Goal: Find specific page/section: Find specific page/section

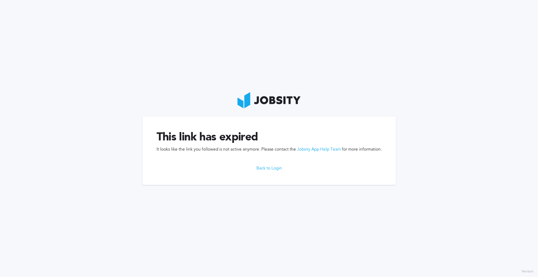
click at [270, 169] on link "Back to Login" at bounding box center [269, 168] width 225 height 5
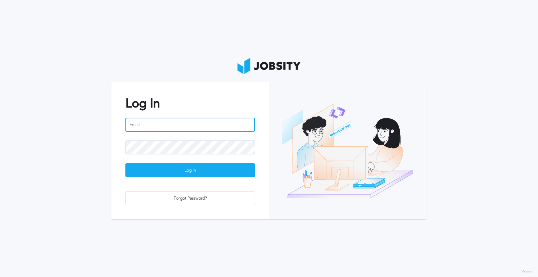
click at [156, 120] on input "email" at bounding box center [190, 125] width 130 height 14
type input "[EMAIL_ADDRESS][DOMAIN_NAME]"
click at [200, 127] on input "[EMAIL_ADDRESS][DOMAIN_NAME]" at bounding box center [190, 125] width 130 height 14
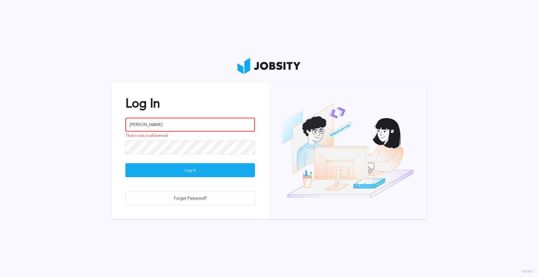
click at [204, 130] on input "[PERSON_NAME]" at bounding box center [190, 125] width 130 height 14
type input "[PERSON_NAME][EMAIL_ADDRESS][DOMAIN_NAME]"
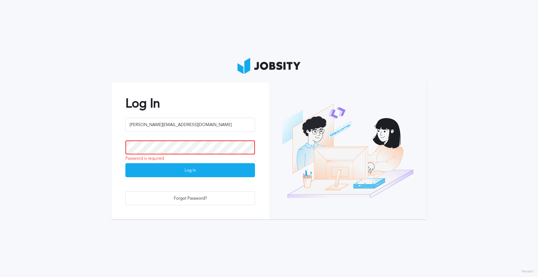
click at [125, 163] on button "Log In" at bounding box center [190, 170] width 130 height 14
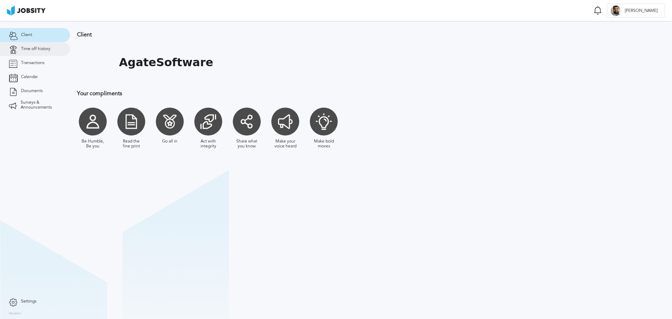
click at [40, 48] on span "Time off history" at bounding box center [35, 49] width 29 height 5
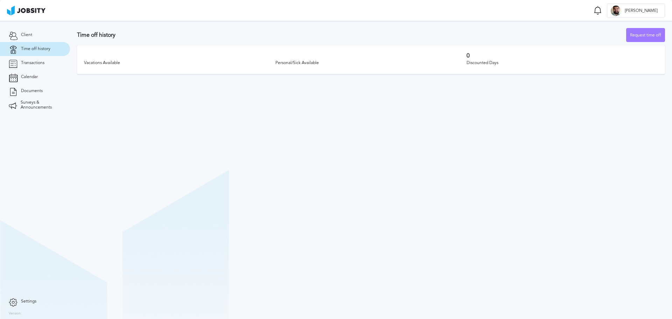
click at [202, 149] on section "Time off history Request time off Vacations Available Personal/Sick Available 0…" at bounding box center [371, 170] width 602 height 298
click at [41, 61] on span "Transactions" at bounding box center [32, 63] width 23 height 5
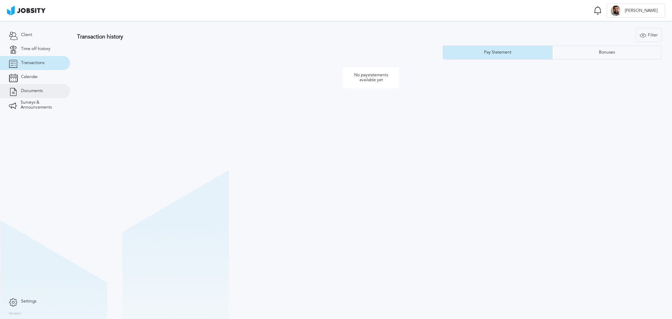
click at [36, 92] on span "Documents" at bounding box center [32, 91] width 22 height 5
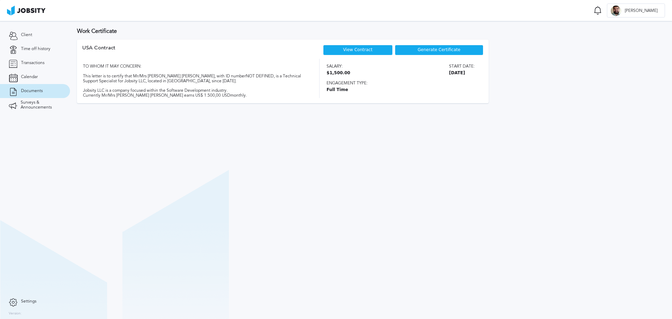
click at [417, 113] on section "Work Certificate USA [DEMOGRAPHIC_DATA] View Contract Generate Certificate TO W…" at bounding box center [371, 170] width 602 height 298
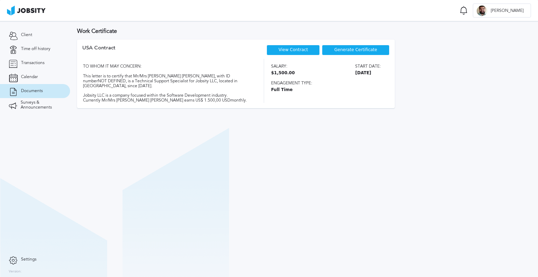
click at [287, 51] on link "View Contract" at bounding box center [292, 49] width 29 height 5
click at [381, 128] on section "Work Certificate USA [DEMOGRAPHIC_DATA] View Contract Generate Certificate TO W…" at bounding box center [304, 149] width 468 height 256
click at [41, 103] on span "Surveys & Announcements" at bounding box center [41, 105] width 41 height 10
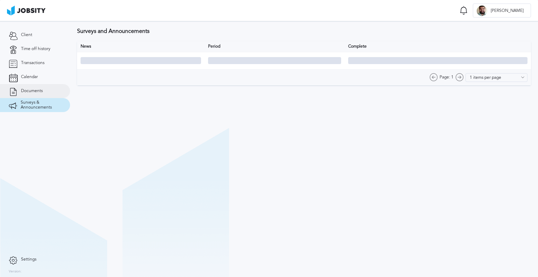
type input "10 items per page"
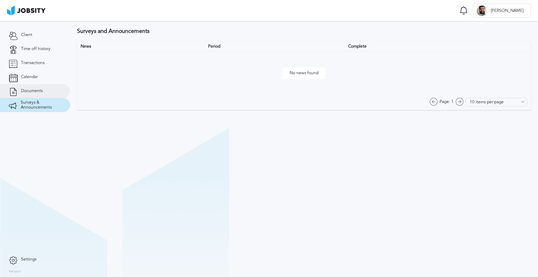
click at [36, 89] on span "Documents" at bounding box center [32, 91] width 22 height 5
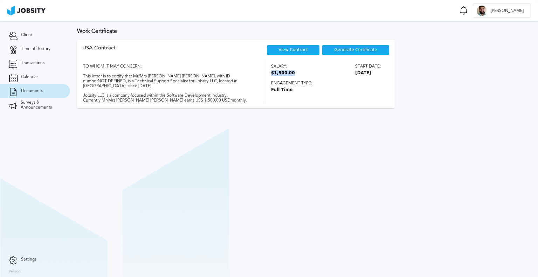
drag, startPoint x: 268, startPoint y: 74, endPoint x: 302, endPoint y: 75, distance: 34.3
click at [302, 75] on div "TO WHOM IT MAY CONCERN: This letter is to certify that Mr/Mrs [PERSON_NAME] [PE…" at bounding box center [235, 81] width 307 height 44
click at [381, 119] on section "Work Certificate USA [DEMOGRAPHIC_DATA] View Contract Generate Certificate TO W…" at bounding box center [304, 149] width 468 height 256
